Goal: Find specific page/section: Find specific page/section

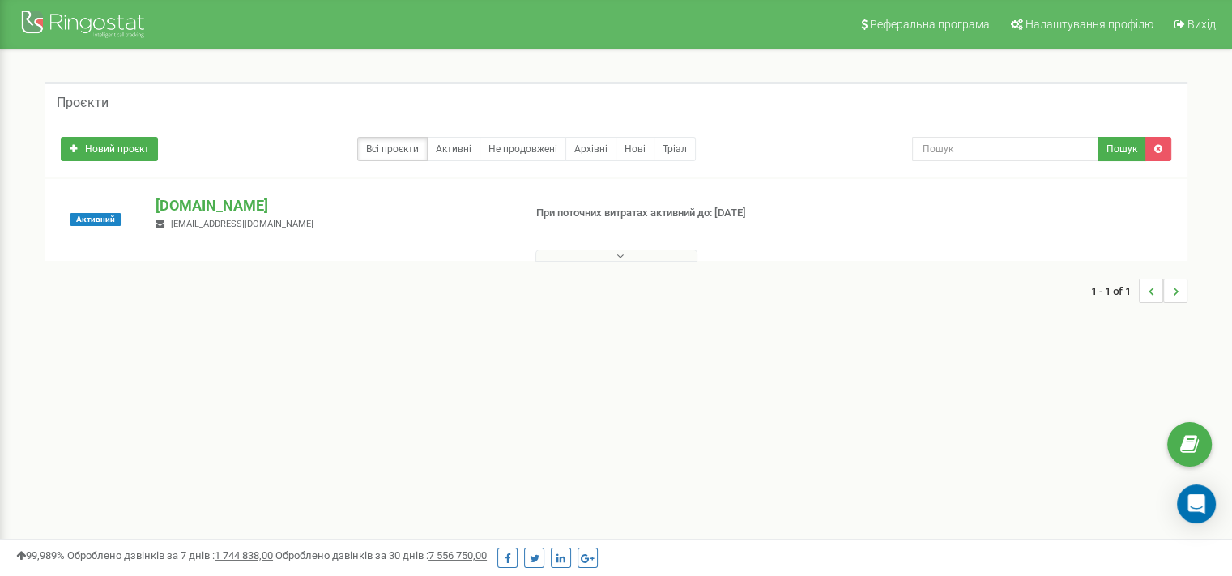
click at [629, 255] on button at bounding box center [616, 256] width 162 height 12
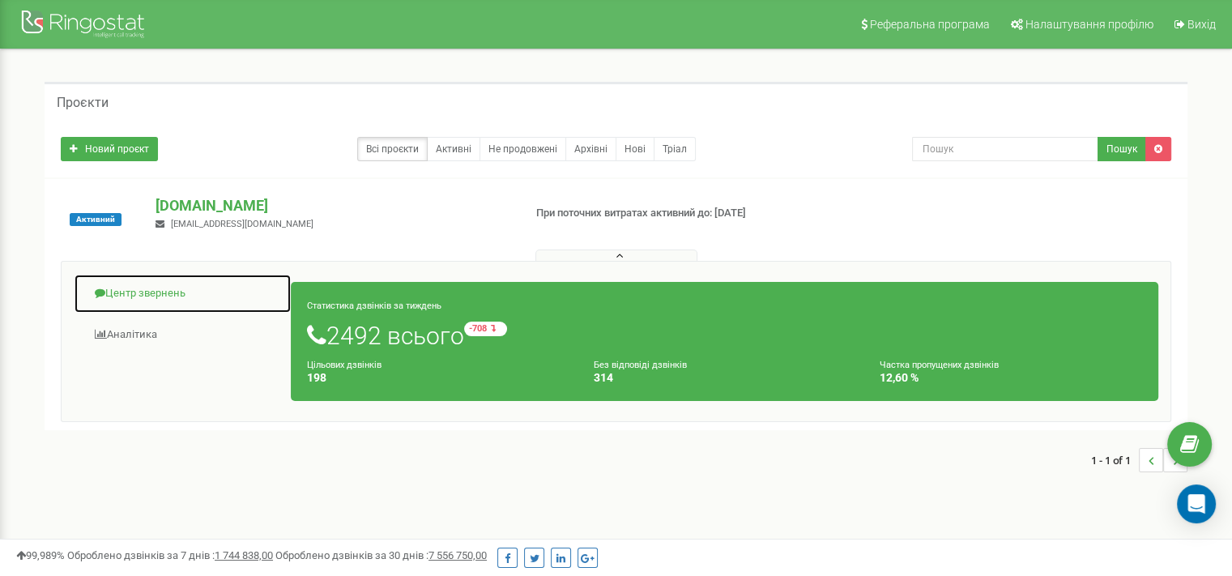
click at [158, 289] on link "Центр звернень" at bounding box center [183, 294] width 218 height 40
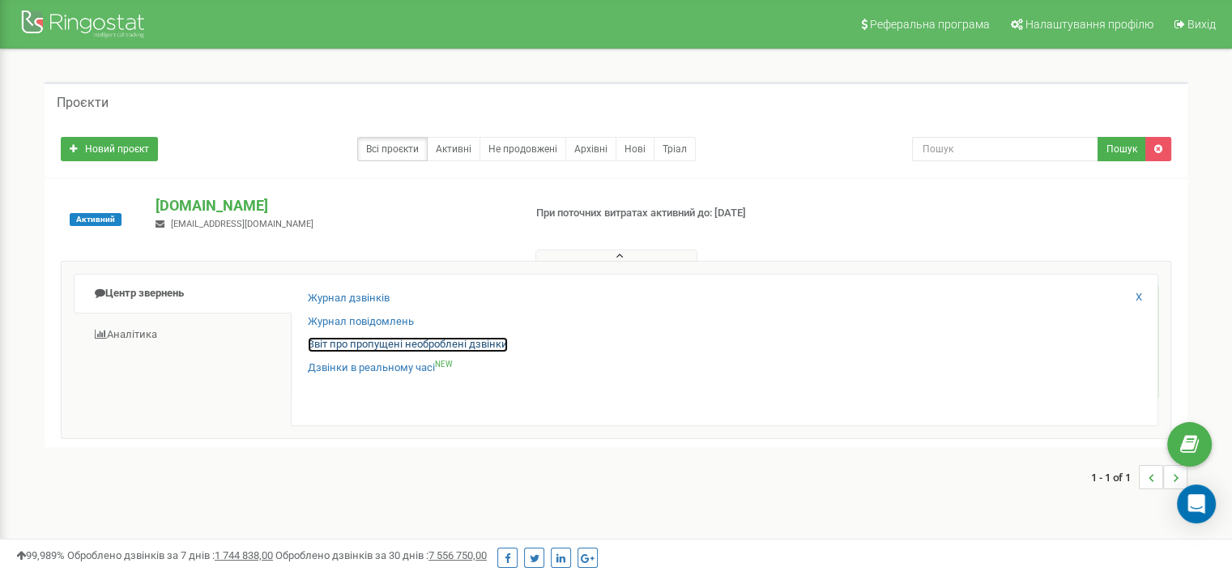
click at [492, 343] on link "Звіт про пропущені необроблені дзвінки" at bounding box center [408, 344] width 200 height 15
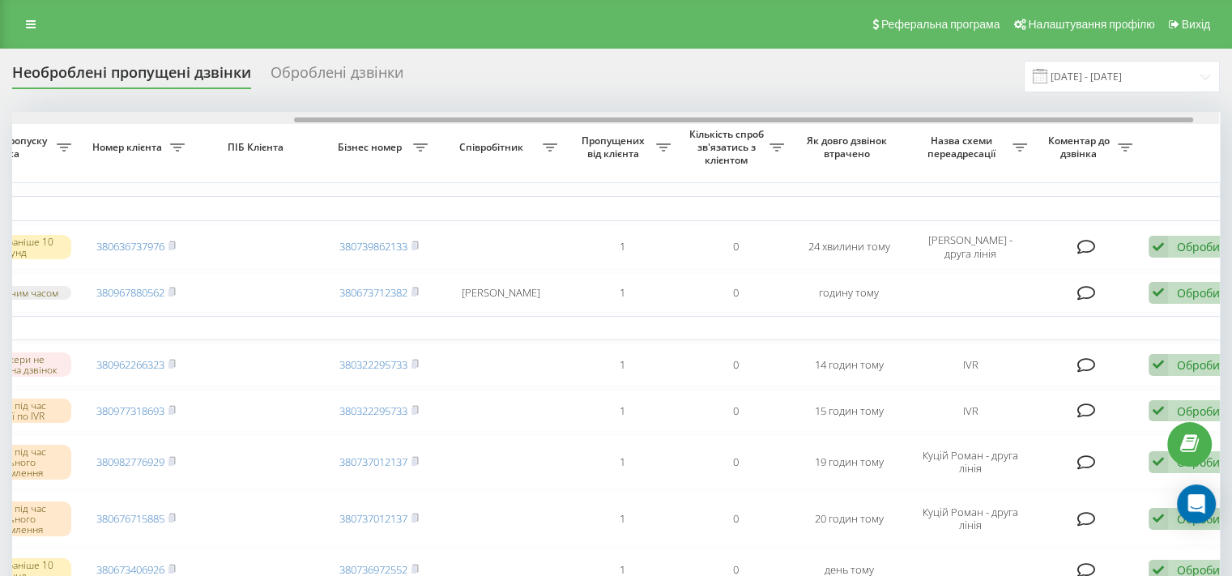
drag, startPoint x: 816, startPoint y: 117, endPoint x: 1162, endPoint y: 106, distance: 346.1
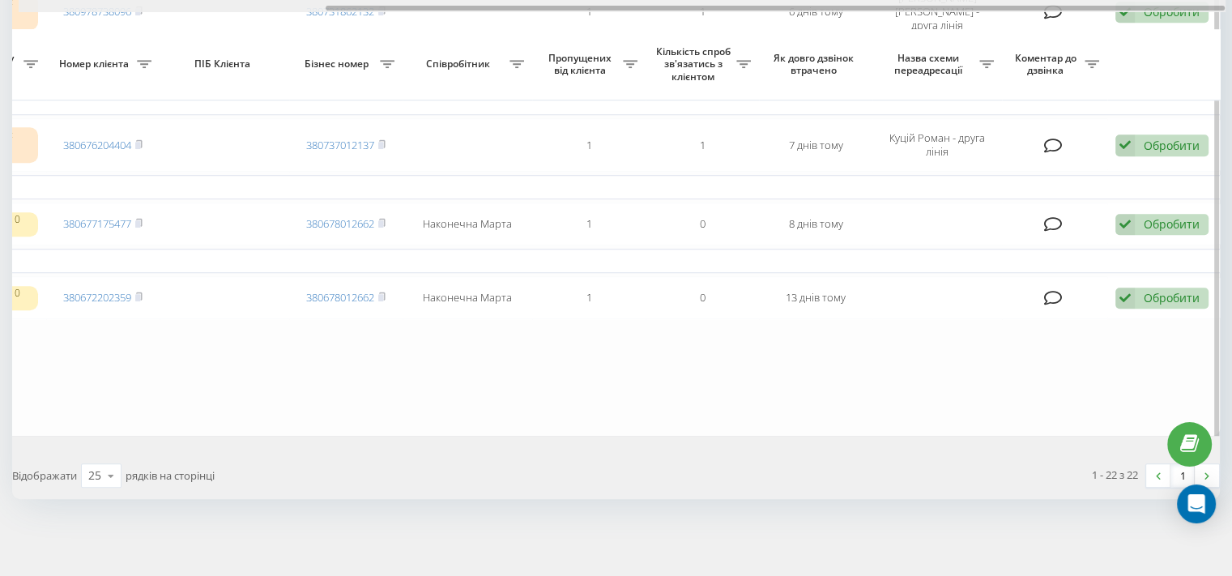
scroll to position [1261, 0]
